Goal: Obtain resource: Download file/media

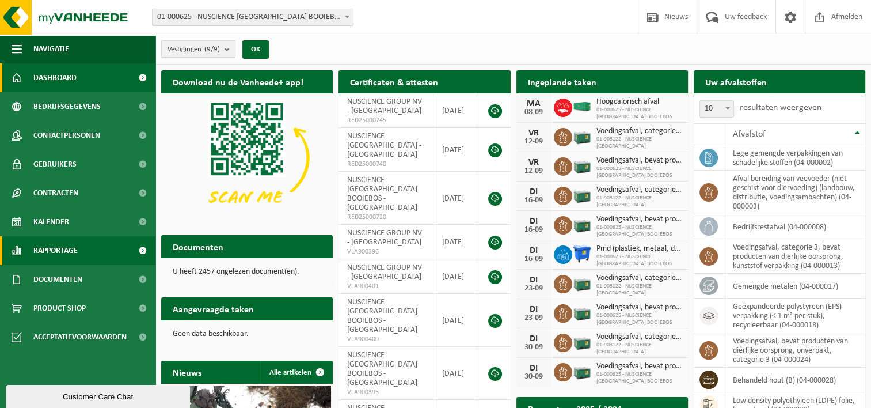
click at [143, 249] on span at bounding box center [143, 250] width 26 height 29
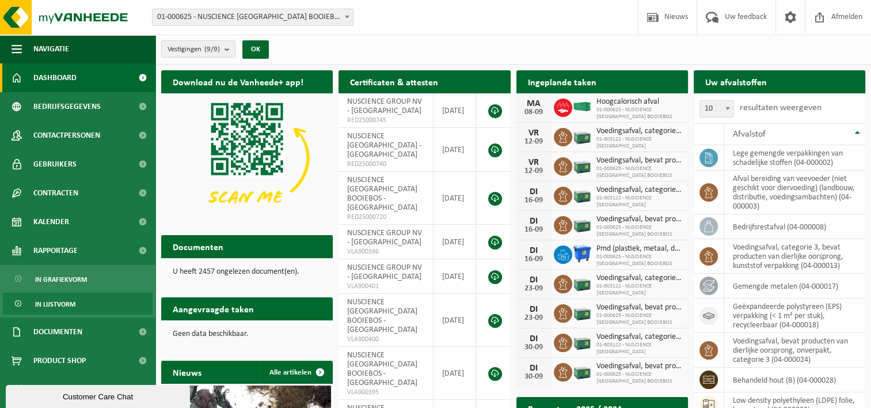
click at [74, 303] on span "In lijstvorm" at bounding box center [55, 304] width 40 height 22
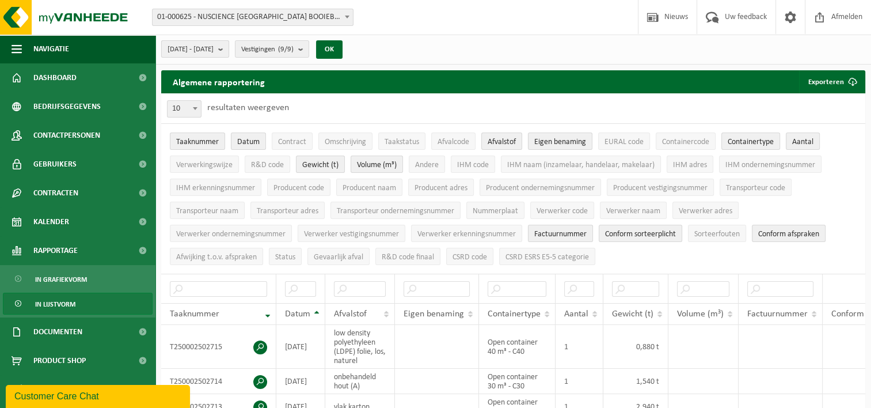
click at [214, 52] on span "2025-04-01 - 2025-09-08" at bounding box center [191, 49] width 46 height 17
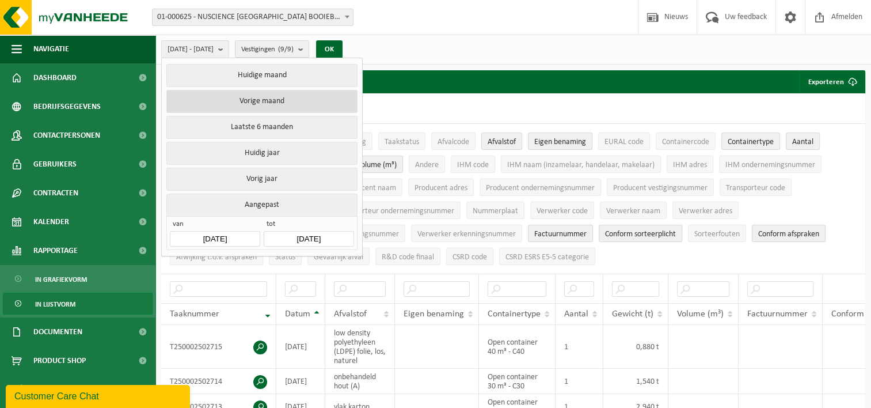
click at [272, 100] on button "Vorige maand" at bounding box center [261, 101] width 191 height 23
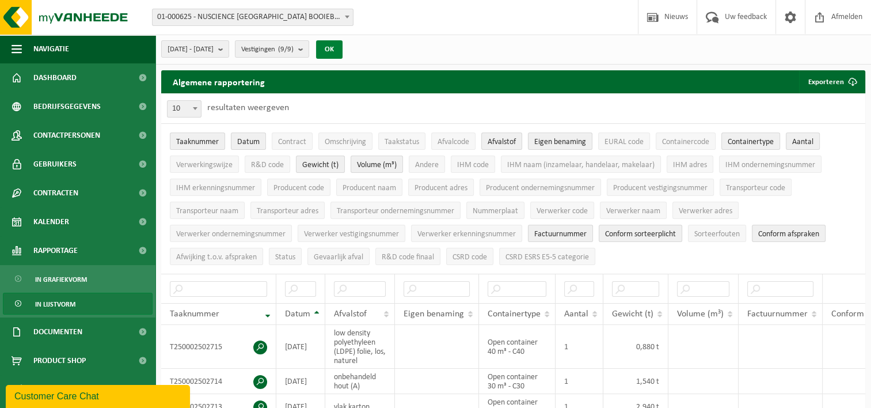
click at [343, 51] on button "OK" at bounding box center [329, 49] width 26 height 18
click at [822, 83] on button "Exporteren" at bounding box center [831, 81] width 65 height 23
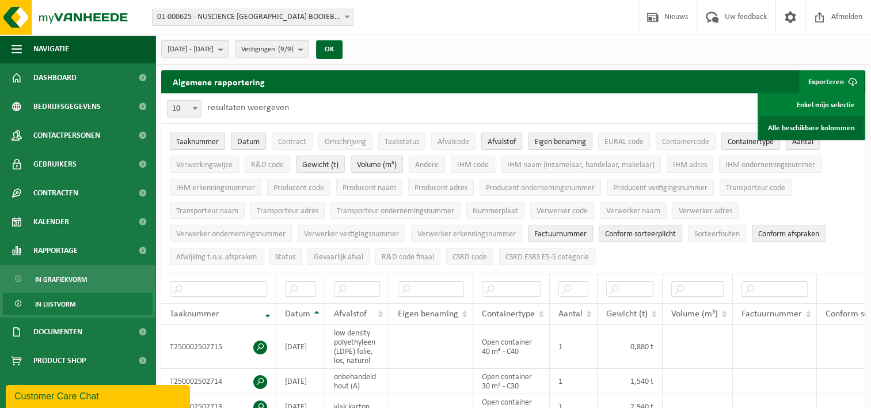
click at [812, 126] on link "Alle beschikbare kolommen" at bounding box center [811, 127] width 104 height 23
click at [778, 53] on div "2025-08-01 - 2025-08-31 Huidige maand Vorige maand Laatste 6 maanden Huidig jaa…" at bounding box center [513, 50] width 716 height 30
